Goal: Navigation & Orientation: Find specific page/section

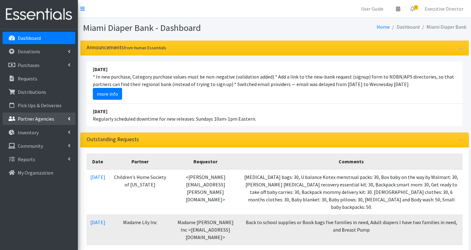
click at [37, 120] on p "Partner Agencies" at bounding box center [36, 119] width 36 height 6
click at [36, 132] on link "All Partners" at bounding box center [38, 132] width 73 height 12
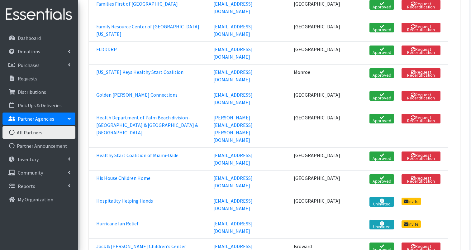
scroll to position [518, 0]
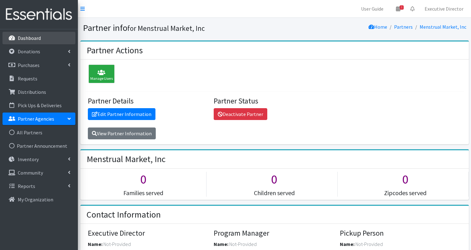
click at [40, 38] on link "Dashboard" at bounding box center [38, 38] width 73 height 12
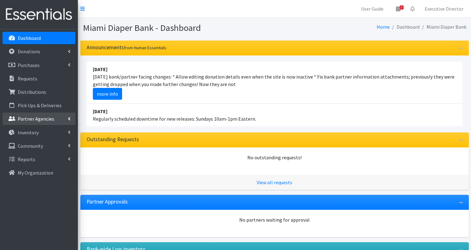
click at [34, 120] on p "Partner Agencies" at bounding box center [36, 119] width 36 height 6
click at [34, 133] on link "All Partners" at bounding box center [38, 132] width 73 height 12
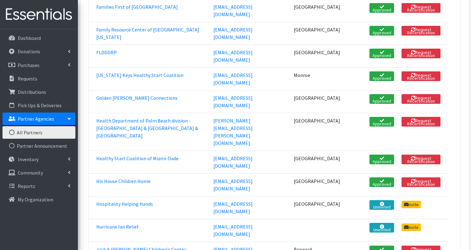
scroll to position [513, 0]
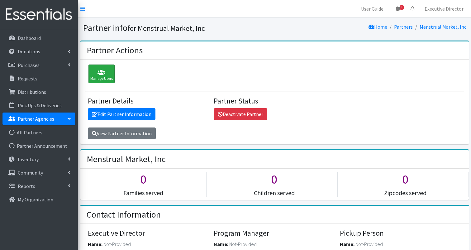
click at [104, 71] on icon at bounding box center [101, 72] width 22 height 6
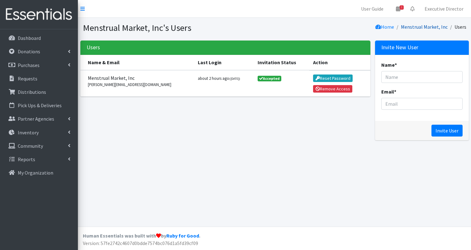
click at [422, 28] on link "Menstrual Market, Inc" at bounding box center [424, 27] width 47 height 6
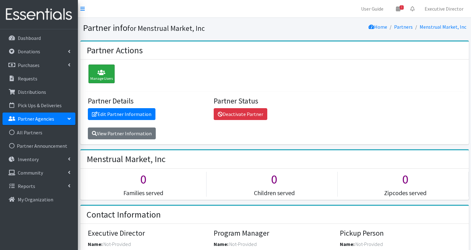
click at [101, 73] on icon at bounding box center [101, 72] width 22 height 6
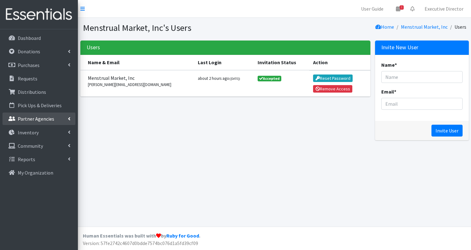
click at [40, 121] on p "Partner Agencies" at bounding box center [36, 119] width 36 height 6
click at [34, 133] on link "All Partners" at bounding box center [38, 132] width 73 height 12
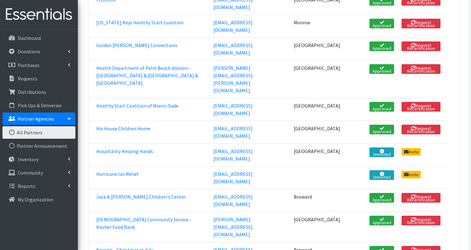
scroll to position [583, 0]
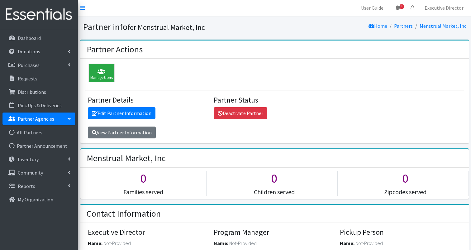
scroll to position [1, 0]
